Goal: Task Accomplishment & Management: Use online tool/utility

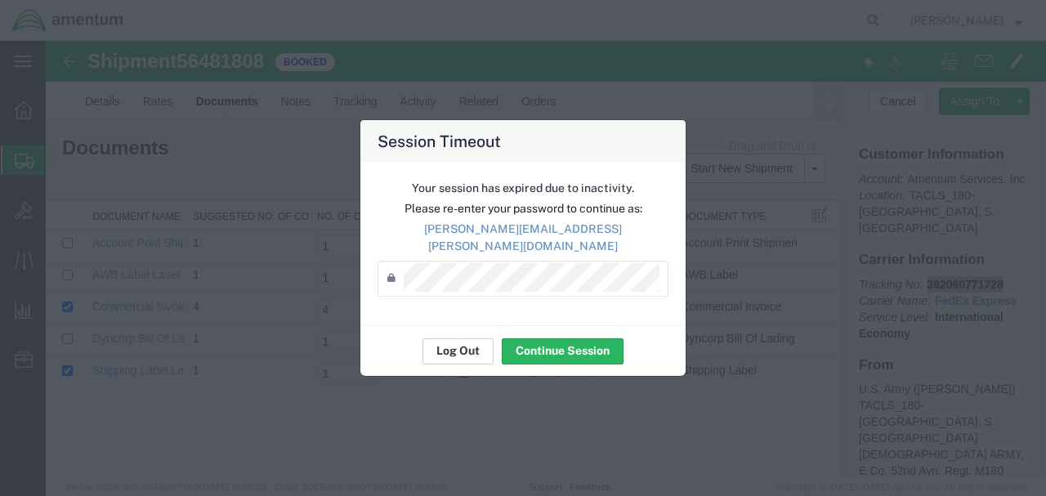
click at [460, 346] on button "Log Out" at bounding box center [457, 351] width 71 height 26
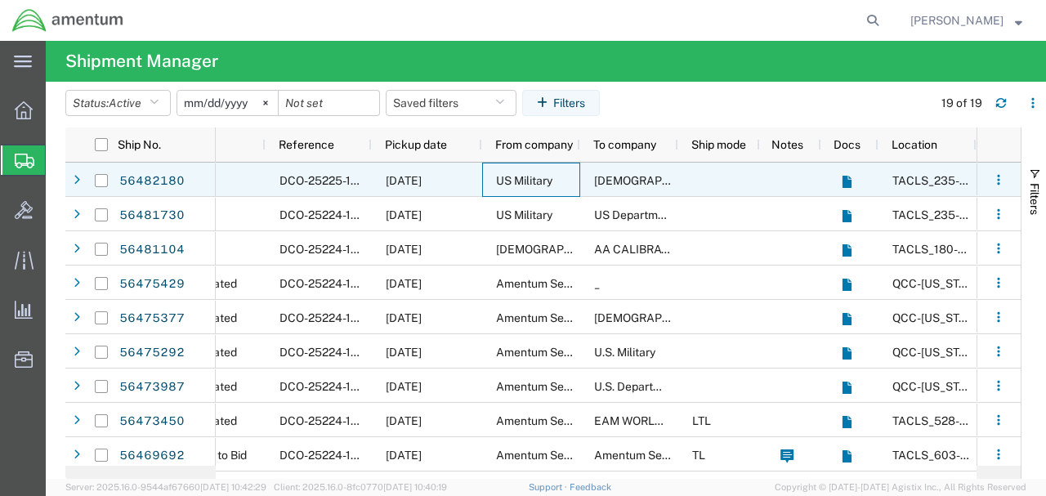
click at [533, 182] on span "US Military" at bounding box center [524, 180] width 56 height 13
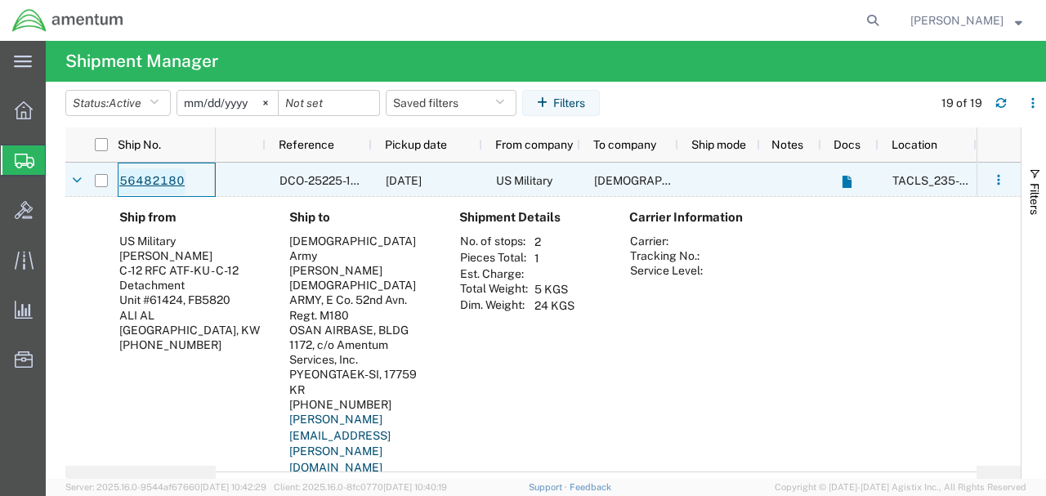
click at [163, 180] on link "56482180" at bounding box center [151, 181] width 67 height 26
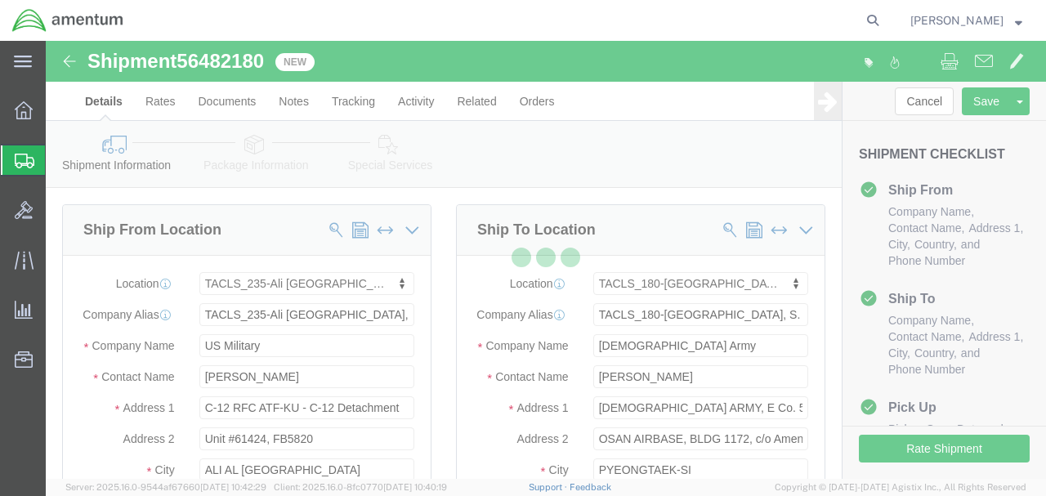
select select "42682"
select select "42679"
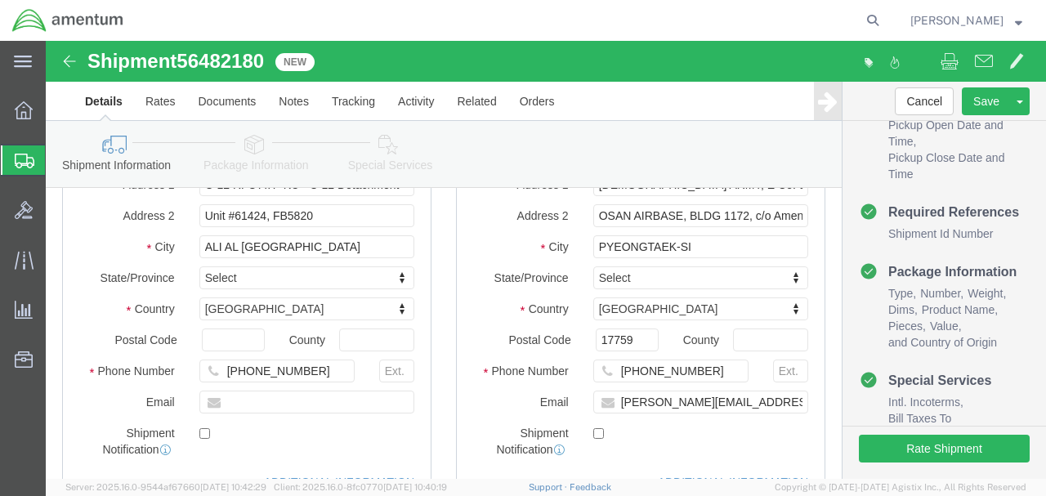
scroll to position [170, 0]
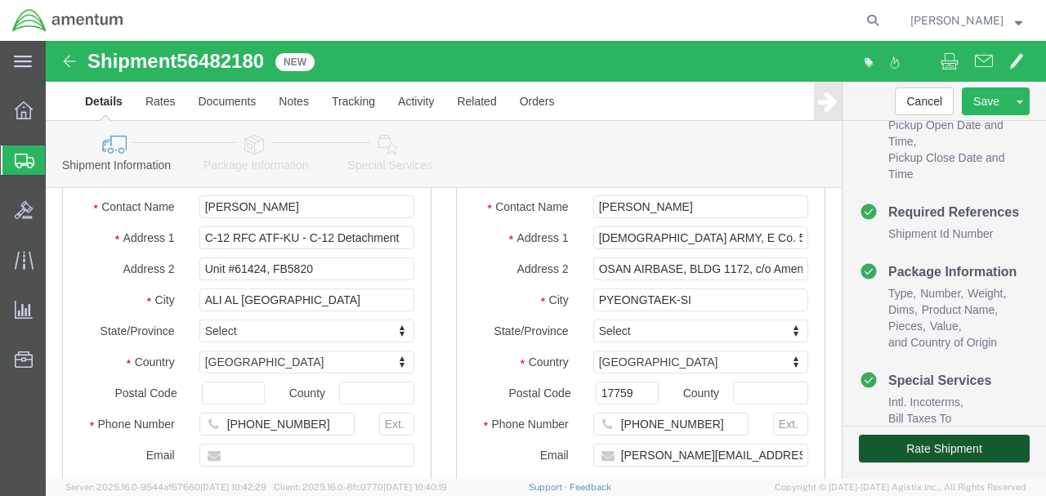
click button "Rate Shipment"
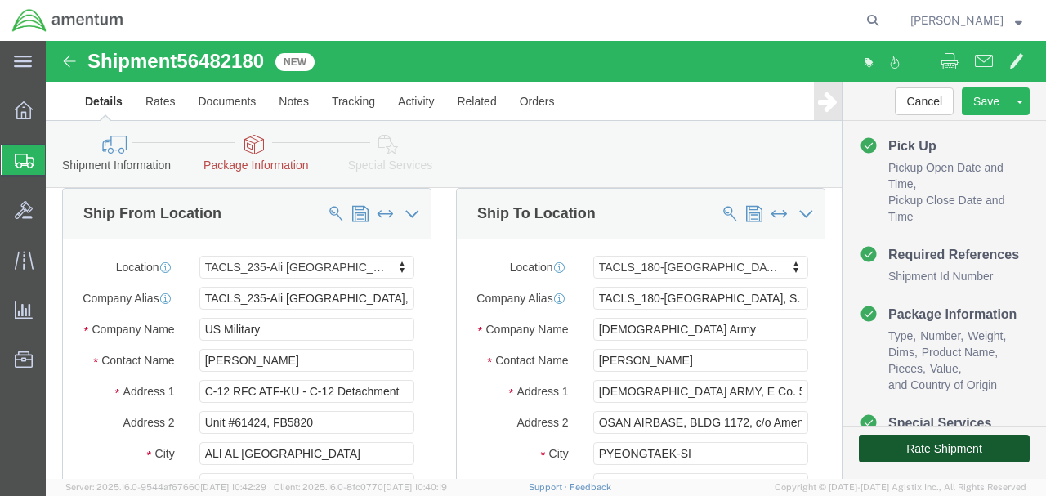
scroll to position [0, 0]
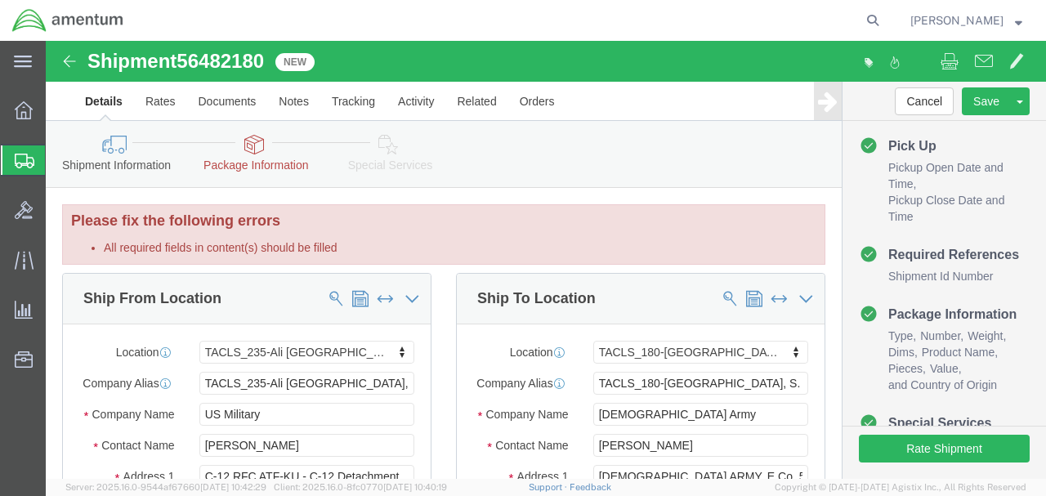
click img
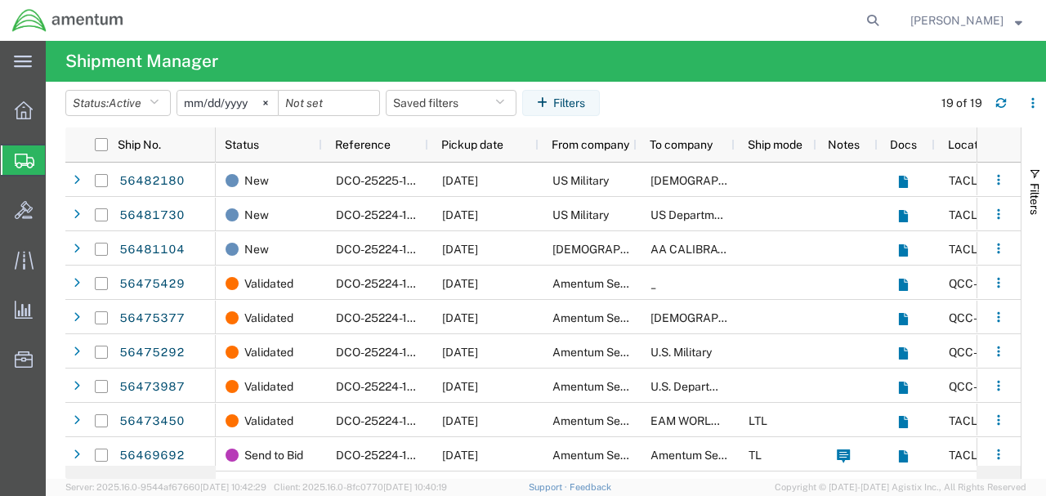
scroll to position [0, 45]
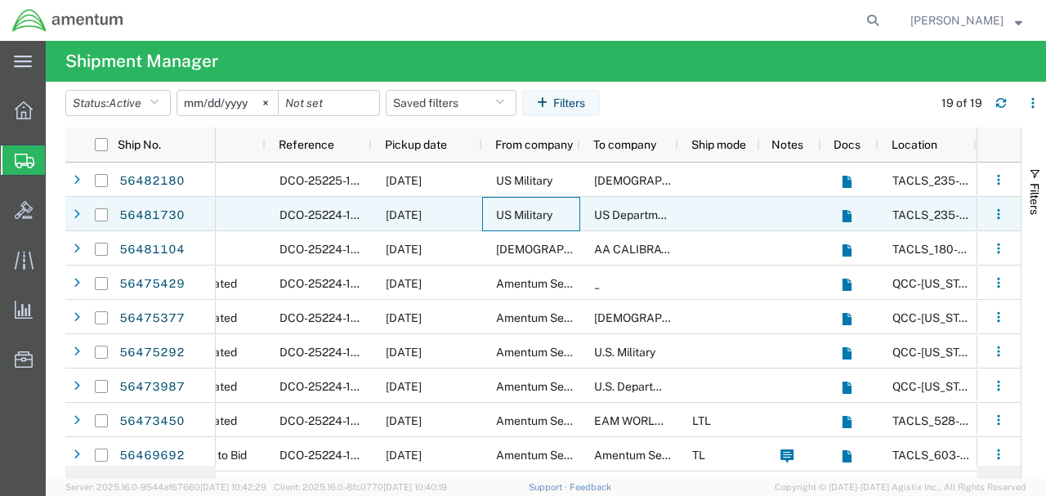
click at [560, 213] on div "US Military" at bounding box center [531, 214] width 98 height 34
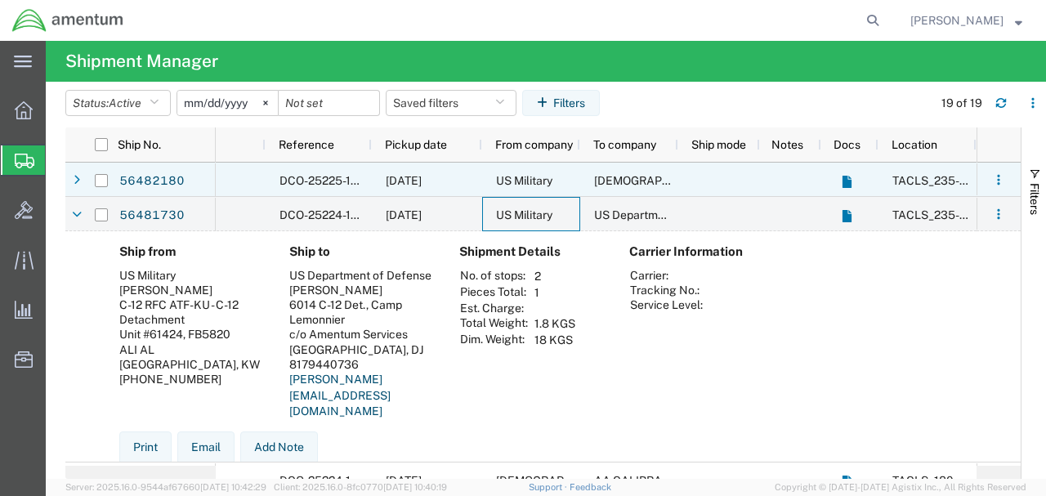
click at [566, 172] on div "US Military" at bounding box center [531, 180] width 98 height 34
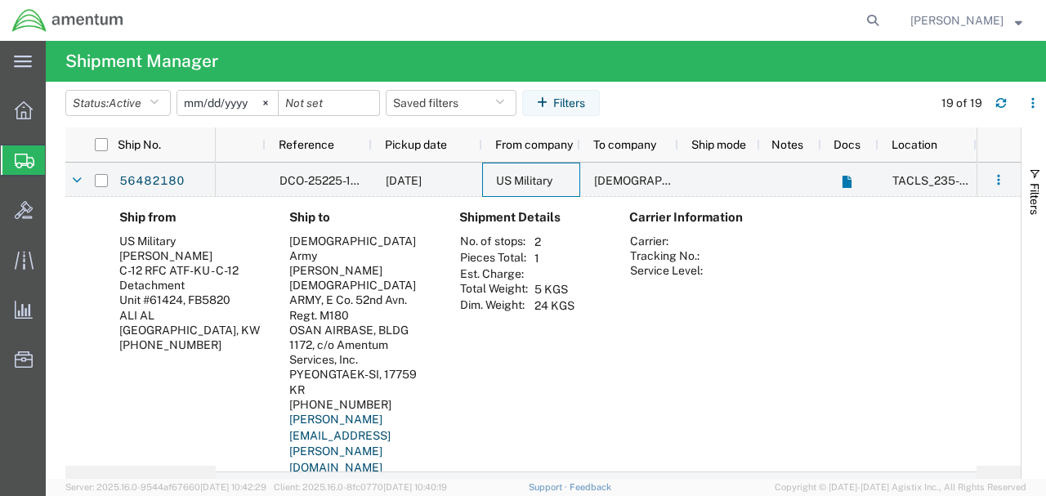
click at [58, 156] on span "Shipments" at bounding box center [51, 160] width 13 height 33
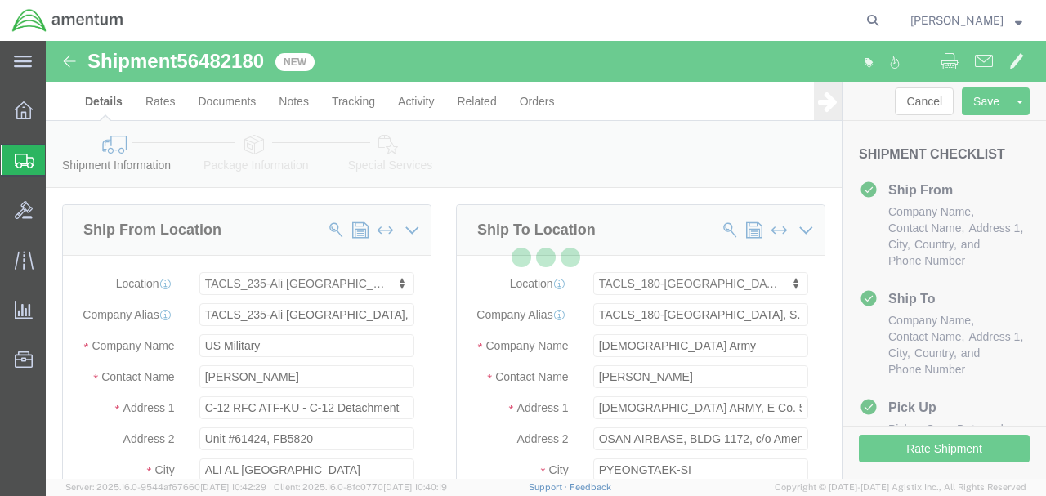
select select "42682"
select select "42679"
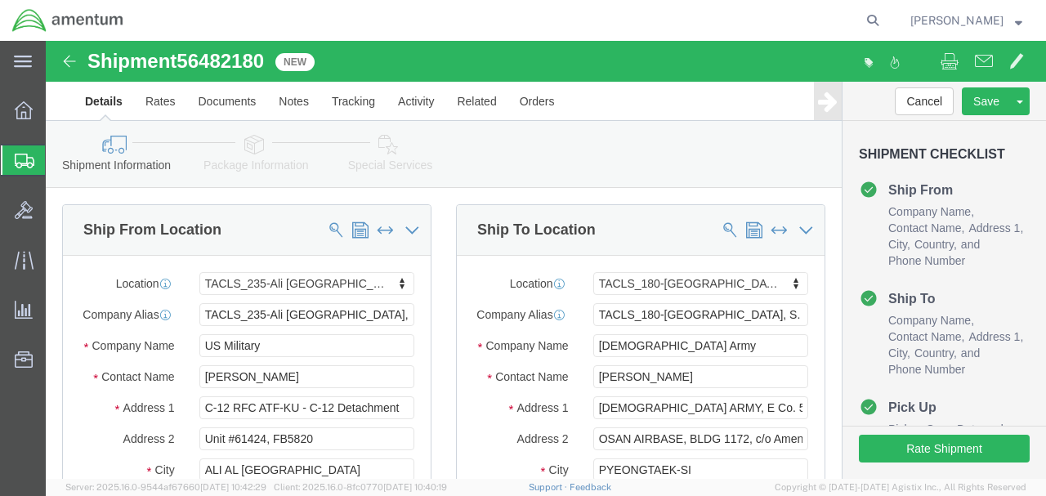
click at [58, 161] on span "Shipments" at bounding box center [51, 160] width 13 height 33
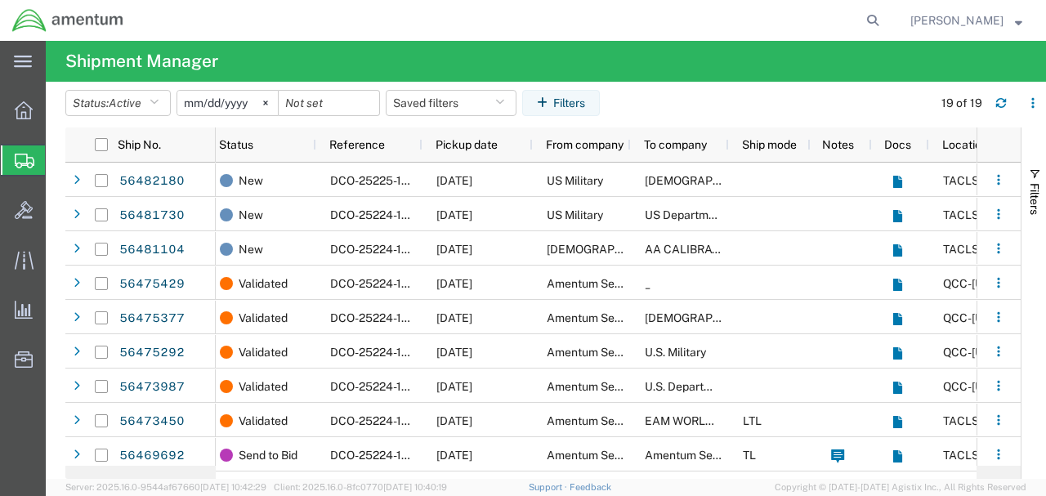
scroll to position [0, 23]
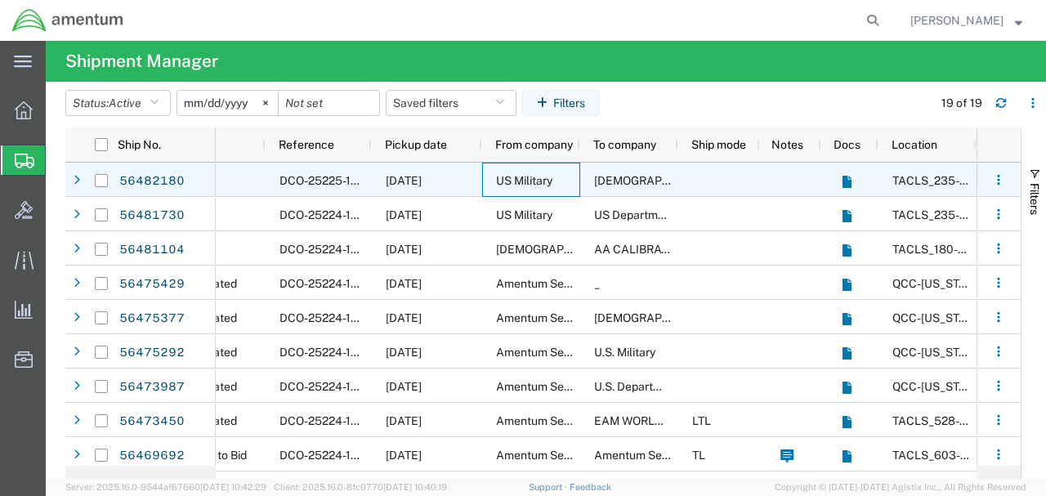
click at [563, 176] on div "US Military" at bounding box center [531, 180] width 98 height 34
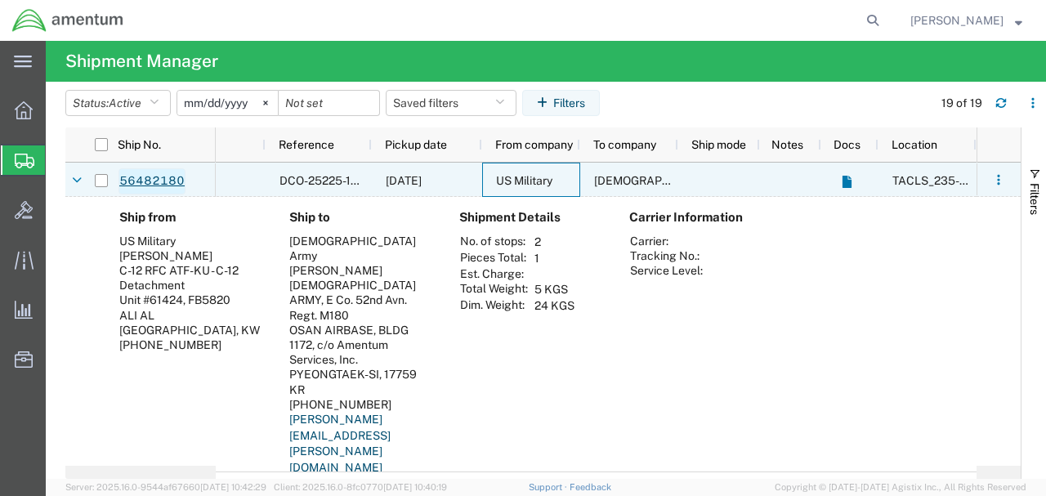
click at [140, 182] on link "56482180" at bounding box center [151, 181] width 67 height 26
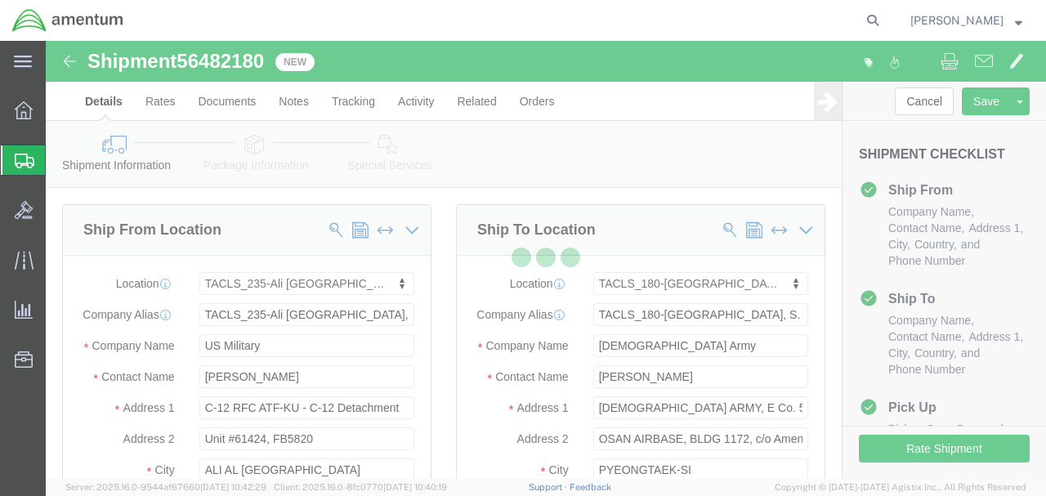
select select "42682"
select select "42679"
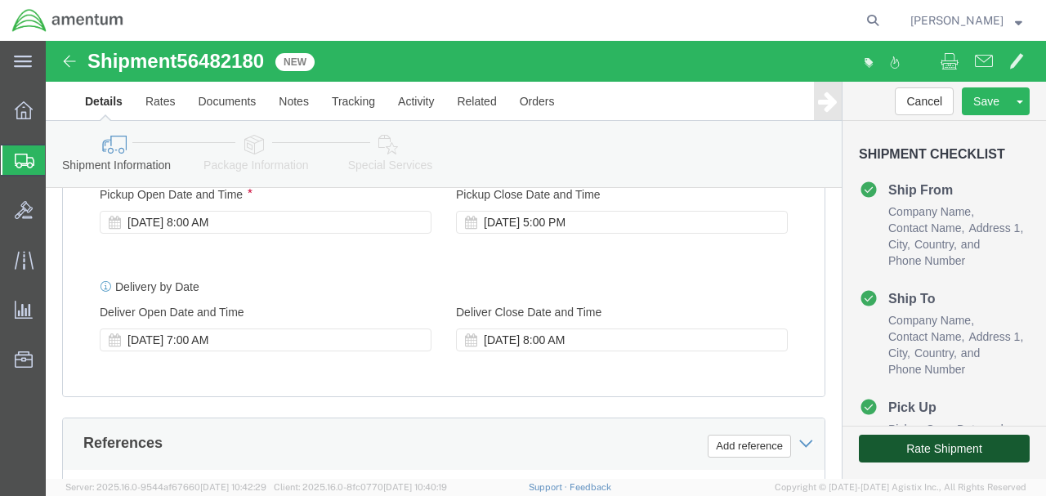
click button "Rate Shipment"
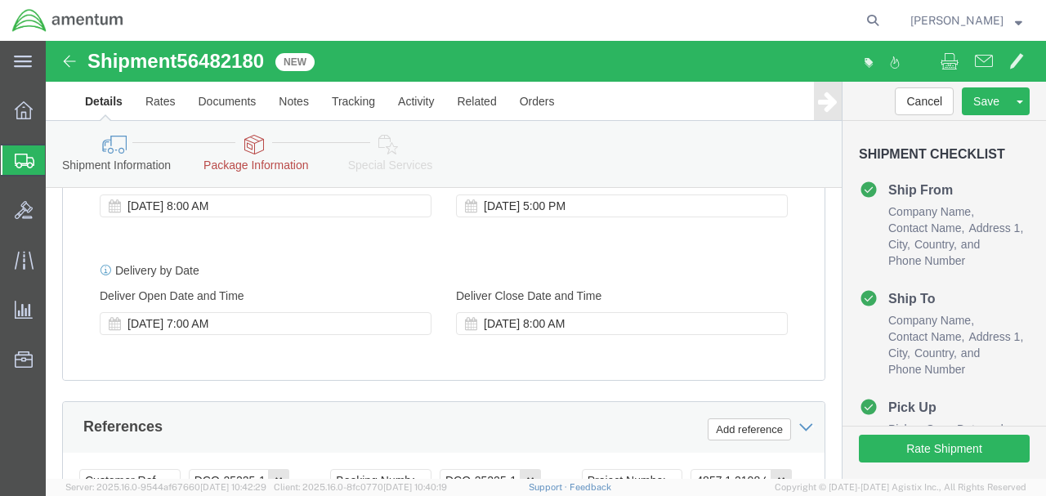
click link "Package Information"
